Goal: Task Accomplishment & Management: Complete application form

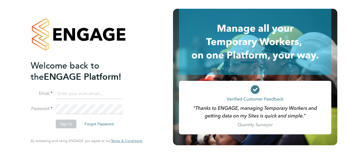
type input "[PERSON_NAME][EMAIL_ADDRESS][DOMAIN_NAME]"
click at [66, 125] on button "Sign In" at bounding box center [66, 123] width 21 height 9
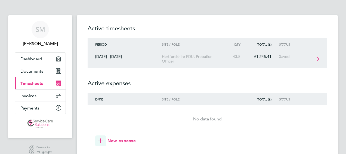
click at [168, 60] on div "Hertfordshire PDU, Probation Officer" at bounding box center [193, 58] width 62 height 9
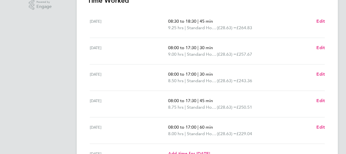
scroll to position [136, 0]
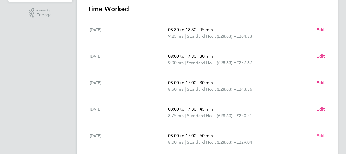
click at [319, 135] on span "Edit" at bounding box center [321, 135] width 8 height 5
select select "60"
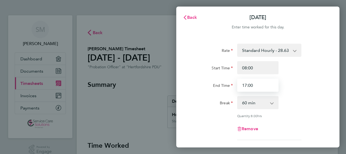
drag, startPoint x: 254, startPoint y: 87, endPoint x: 235, endPoint y: 84, distance: 19.2
click at [235, 84] on div "17:00" at bounding box center [258, 84] width 46 height 13
type input "16:00"
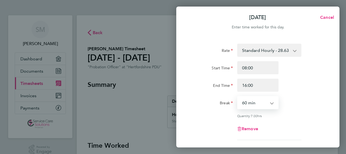
click at [247, 105] on select "0 min 15 min 30 min 45 min 60 min 75 min 90 min" at bounding box center [255, 102] width 34 height 12
select select "30"
click at [238, 96] on select "0 min 15 min 30 min 45 min 60 min 75 min 90 min" at bounding box center [255, 102] width 34 height 12
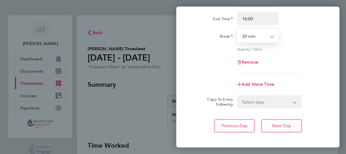
scroll to position [92, 0]
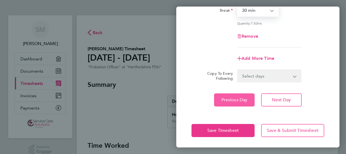
click at [234, 98] on span "Previous Day" at bounding box center [235, 99] width 26 height 5
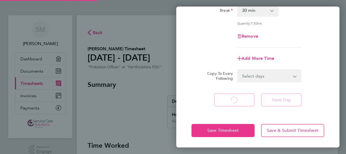
select select "45"
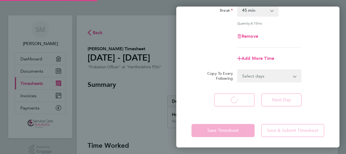
select select "45"
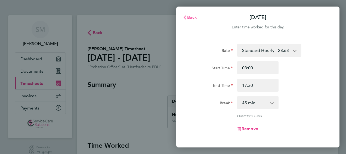
click at [189, 18] on span "Back" at bounding box center [192, 17] width 10 height 5
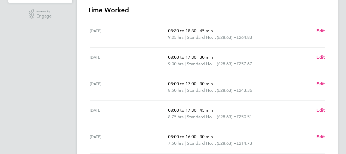
scroll to position [136, 0]
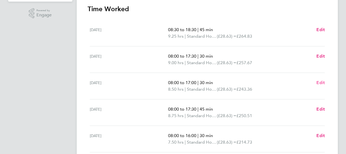
click at [322, 84] on span "Edit" at bounding box center [321, 82] width 8 height 5
select select "30"
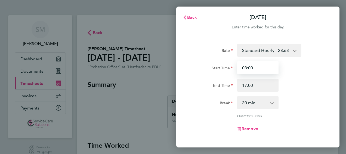
drag, startPoint x: 262, startPoint y: 69, endPoint x: 227, endPoint y: 66, distance: 34.7
click at [227, 66] on div "Start Time 08:00" at bounding box center [257, 67] width 137 height 13
type input "07:30"
drag, startPoint x: 202, startPoint y: 103, endPoint x: 236, endPoint y: 97, distance: 34.9
click at [202, 103] on div "Break" at bounding box center [212, 101] width 41 height 11
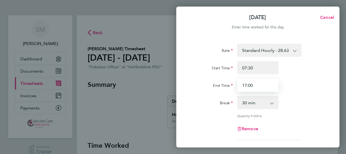
drag, startPoint x: 265, startPoint y: 85, endPoint x: 242, endPoint y: 85, distance: 23.1
click at [242, 85] on input "17:00" at bounding box center [257, 84] width 41 height 13
type input "16:30"
click at [198, 121] on div "Rate Standard Hourly - 28.63 Standard Hourly - 23.70 Standard Hourly - 22.44 St…" at bounding box center [258, 92] width 133 height 96
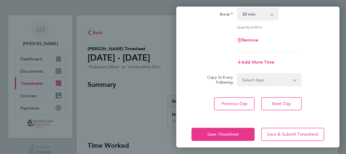
scroll to position [92, 0]
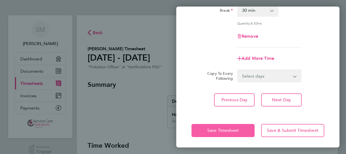
click at [222, 127] on span "Save Timesheet" at bounding box center [223, 129] width 32 height 5
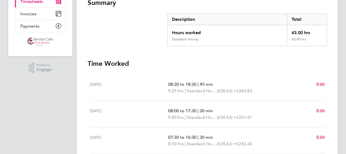
scroll to position [163, 0]
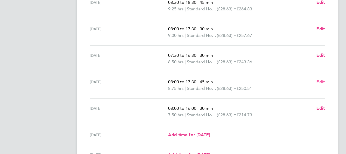
click at [321, 82] on span "Edit" at bounding box center [321, 81] width 8 height 5
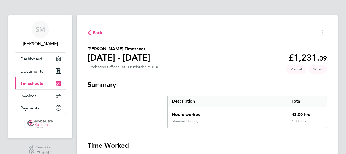
select select "45"
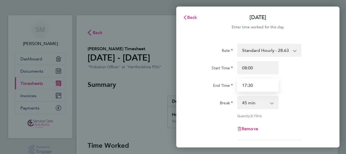
click at [254, 84] on input "17:30" at bounding box center [257, 84] width 41 height 13
type input "17:15"
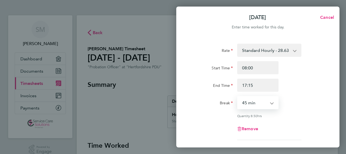
click at [261, 99] on select "0 min 15 min 30 min 45 min 60 min 75 min 90 min" at bounding box center [255, 102] width 34 height 12
select select "30"
click at [238, 96] on select "0 min 15 min 30 min 45 min 60 min 75 min 90 min" at bounding box center [255, 102] width 34 height 12
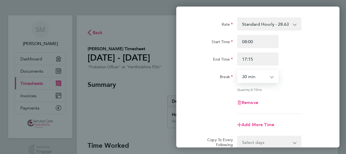
scroll to position [82, 0]
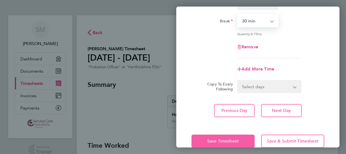
click at [235, 142] on span "Save Timesheet" at bounding box center [223, 140] width 32 height 5
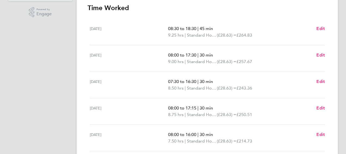
scroll to position [163, 0]
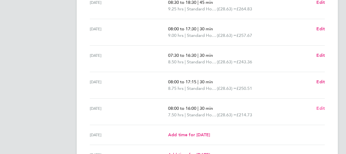
click at [320, 108] on span "Edit" at bounding box center [321, 107] width 8 height 5
select select "30"
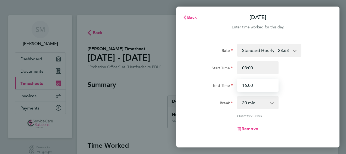
click at [256, 85] on input "16:00" at bounding box center [257, 84] width 41 height 13
type input "16:15"
click at [208, 92] on div "Rate Standard Hourly - 28.63 Standard Hourly - 23.70 Standard Hourly - 22.44 St…" at bounding box center [258, 92] width 133 height 96
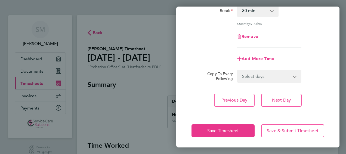
scroll to position [92, 0]
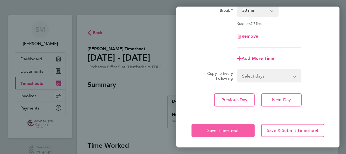
click at [213, 127] on span "Save Timesheet" at bounding box center [223, 129] width 32 height 5
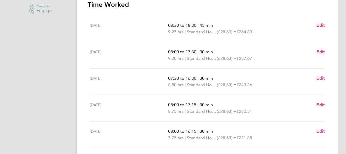
scroll to position [163, 0]
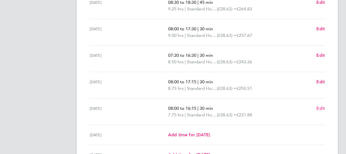
click at [320, 108] on span "Edit" at bounding box center [321, 107] width 8 height 5
select select "30"
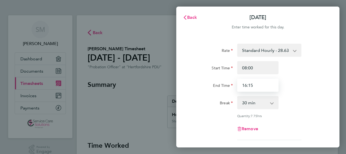
click at [261, 88] on input "16:15" at bounding box center [257, 84] width 41 height 13
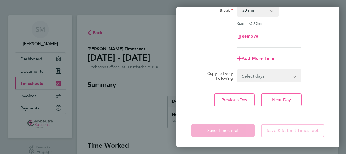
type input "16:00"
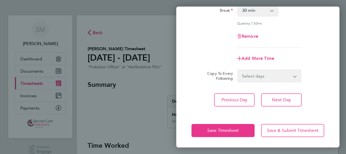
click at [229, 118] on div "Save Timesheet Save & Submit Timesheet" at bounding box center [257, 130] width 163 height 35
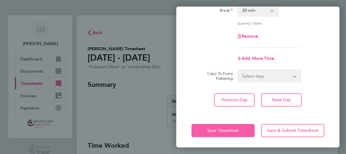
click at [228, 130] on span "Save Timesheet" at bounding box center [223, 129] width 32 height 5
